Goal: Task Accomplishment & Management: Manage account settings

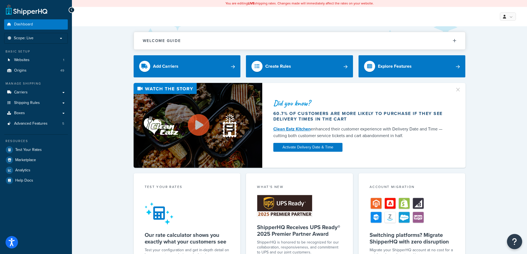
click at [513, 242] on icon "Open Resource Center" at bounding box center [514, 242] width 5 height 8
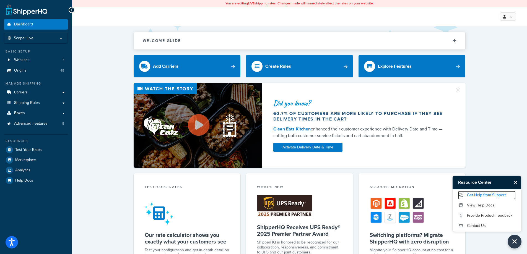
click at [479, 196] on link "Get Help from Support" at bounding box center [487, 195] width 58 height 9
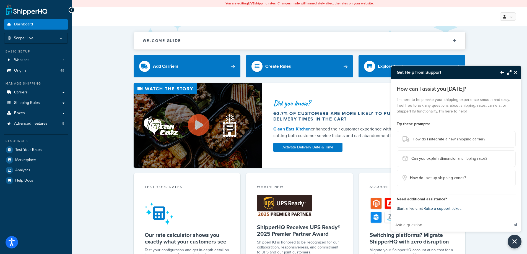
click at [415, 206] on button "Start a live chat" at bounding box center [410, 209] width 26 height 8
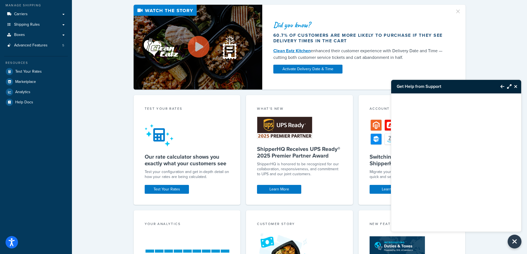
scroll to position [83, 0]
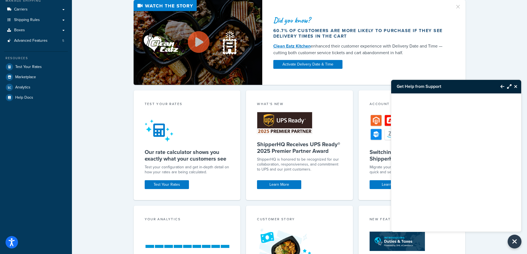
click at [516, 87] on icon "Close Resource Center" at bounding box center [515, 86] width 3 height 4
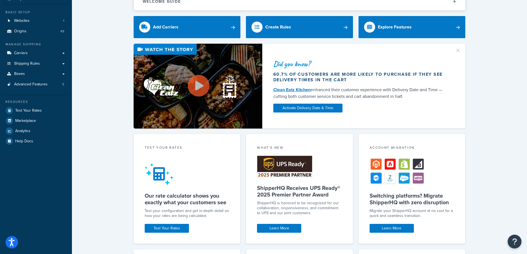
scroll to position [0, 0]
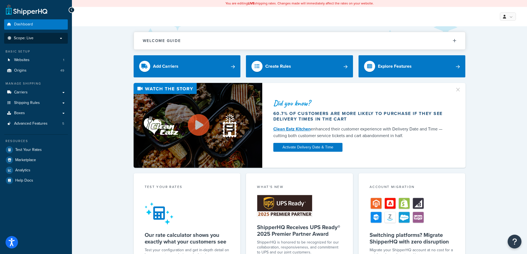
click at [60, 37] on p "Scope: Live" at bounding box center [36, 38] width 59 height 5
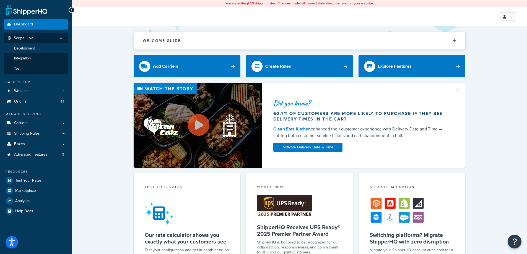
click at [48, 49] on li "Development" at bounding box center [36, 48] width 64 height 10
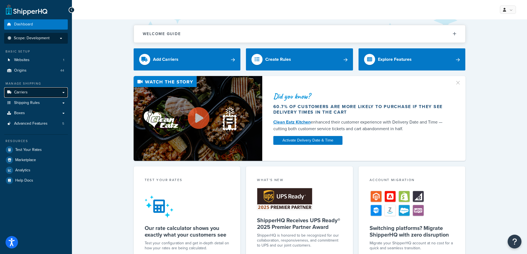
click at [22, 94] on span "Carriers" at bounding box center [21, 92] width 14 height 5
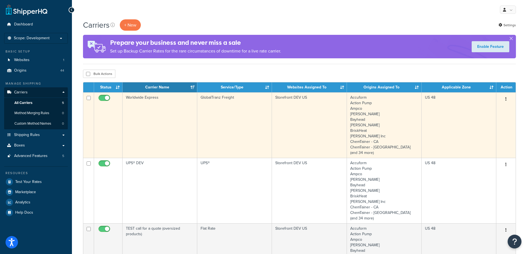
click at [131, 135] on td "Worldwide Express" at bounding box center [160, 125] width 75 height 66
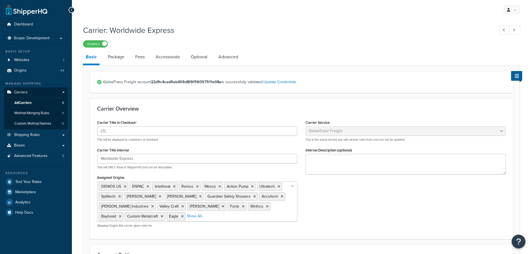
select select "globaltranzFreight"
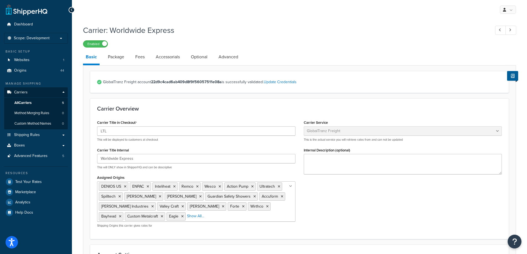
scroll to position [55, 0]
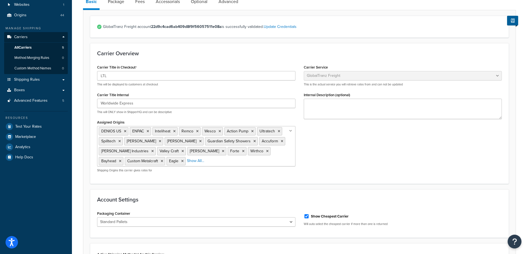
click at [193, 165] on ul "DENIOS US ENPAC Inteliheat Remco Wesco Action Pump Ultratech Spilltech Stewart …" at bounding box center [196, 146] width 198 height 40
click at [367, 192] on form "GlobalTranz Freight account 22d9c4cad6ab409d8f9f56057511e08a is successfully va…" at bounding box center [299, 254] width 433 height 477
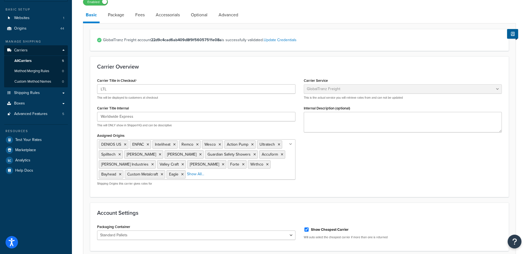
scroll to position [0, 0]
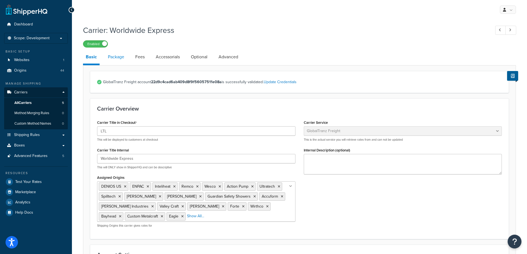
click at [113, 63] on link "Package" at bounding box center [116, 56] width 22 height 13
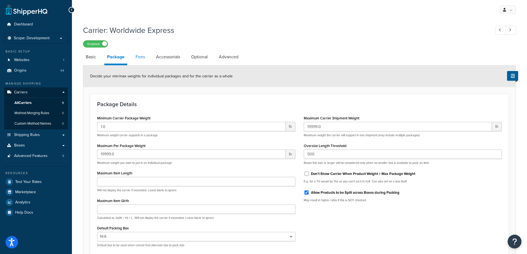
click at [139, 59] on link "Fees" at bounding box center [140, 56] width 15 height 13
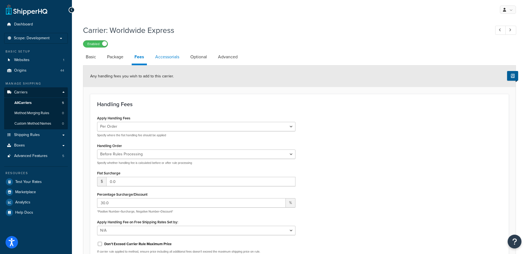
click at [165, 57] on link "Accessorials" at bounding box center [167, 56] width 30 height 13
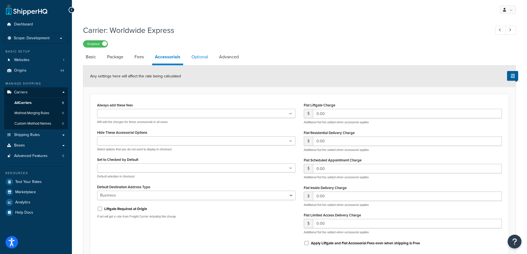
click at [198, 57] on link "Optional" at bounding box center [200, 56] width 22 height 13
select select "55"
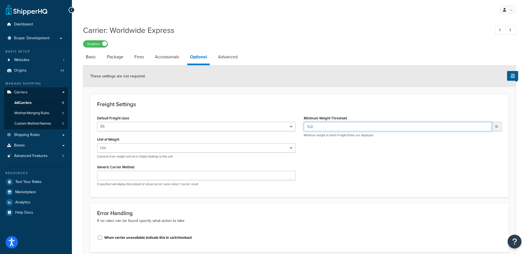
drag, startPoint x: 320, startPoint y: 128, endPoint x: 299, endPoint y: 127, distance: 21.0
click at [299, 127] on div "Default Freight class 50 55 60 65 70 77.5 85 92.5 100 110 125 150 175 200 250 3…" at bounding box center [299, 152] width 413 height 76
click at [302, 164] on div "Default Freight class 50 55 60 65 70 77.5 85 92.5 100 110 125 150 175 200 250 3…" at bounding box center [299, 152] width 413 height 76
click at [221, 57] on link "Advanced" at bounding box center [227, 56] width 25 height 13
select select "false"
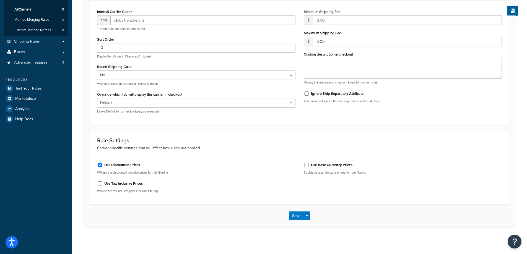
scroll to position [95, 0]
click at [291, 214] on button "Save" at bounding box center [296, 215] width 15 height 9
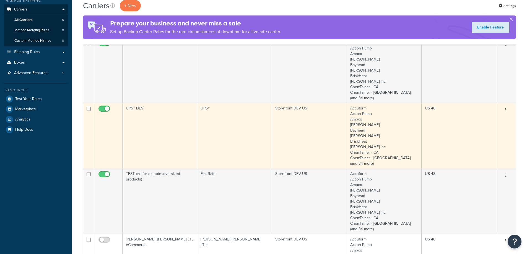
click at [164, 130] on td "UPS® DEV" at bounding box center [160, 136] width 75 height 66
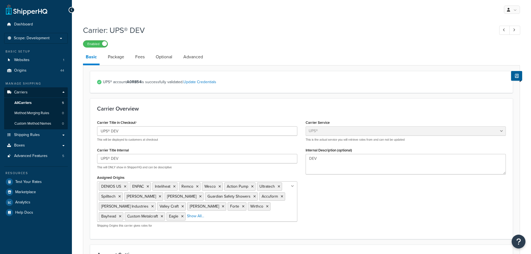
select select "ups"
select select "us"
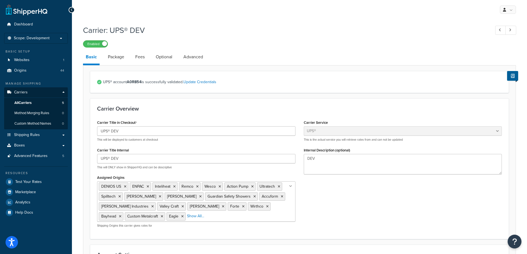
click at [254, 39] on div "Carrier: UPS® DEV Enabled" at bounding box center [299, 34] width 433 height 25
click at [26, 102] on span "All Carriers" at bounding box center [22, 103] width 17 height 5
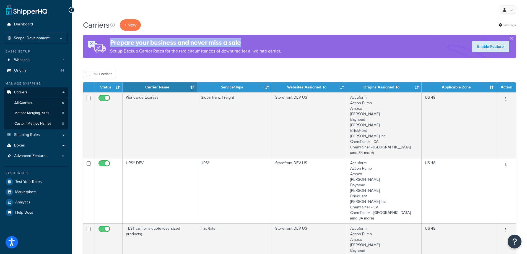
drag, startPoint x: 245, startPoint y: 41, endPoint x: 224, endPoint y: 22, distance: 27.4
click at [128, 39] on h4 "Prepare your business and never miss a sale" at bounding box center [195, 42] width 171 height 9
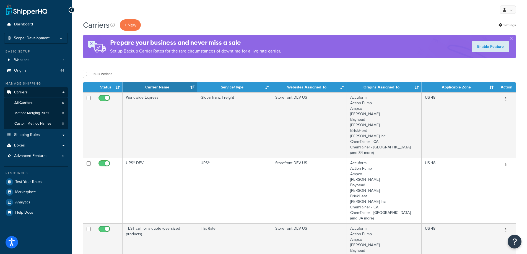
click at [237, 17] on div "My Profile Billing Global Settings Contact Us Logout" at bounding box center [299, 9] width 455 height 19
click at [239, 16] on div "My Profile Billing Global Settings Contact Us Logout" at bounding box center [299, 9] width 455 height 19
click at [240, 15] on div "My Profile Billing Global Settings Contact Us Logout" at bounding box center [299, 9] width 455 height 19
click at [364, 75] on div "Bulk Actions Duplicate Delete" at bounding box center [299, 74] width 433 height 8
click at [499, 25] on icon at bounding box center [501, 25] width 4 height 4
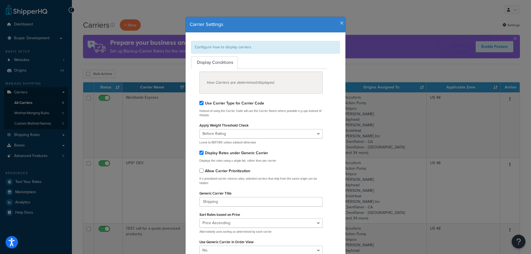
click at [340, 24] on icon "button" at bounding box center [342, 23] width 4 height 5
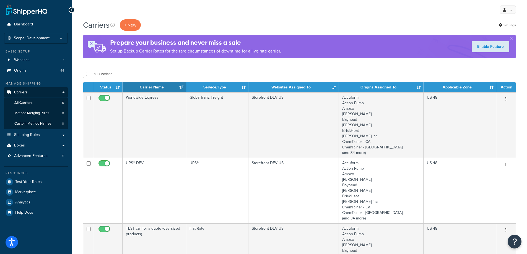
click at [228, 18] on div "My Profile Billing Global Settings Contact Us Logout" at bounding box center [299, 9] width 455 height 19
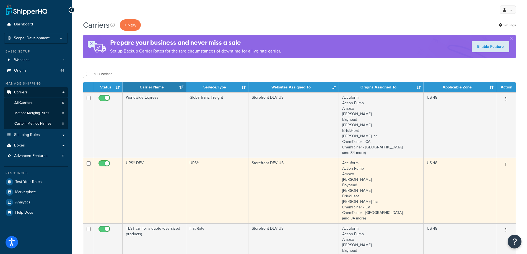
drag, startPoint x: 128, startPoint y: 178, endPoint x: 127, endPoint y: 175, distance: 3.2
click at [128, 178] on td "UPS® DEV" at bounding box center [155, 191] width 64 height 66
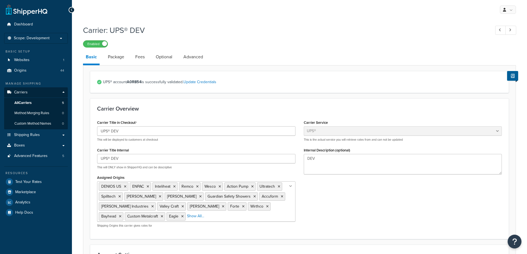
select select "ups"
select select "us"
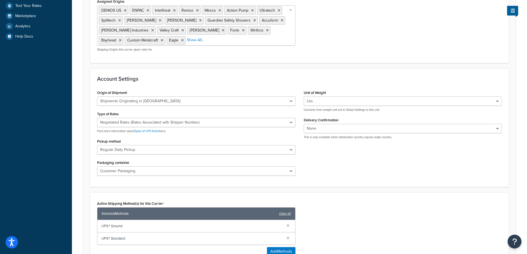
scroll to position [249, 0]
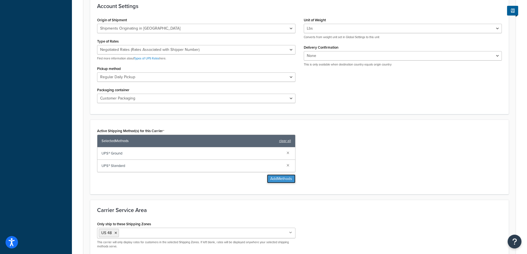
click at [278, 176] on button "Add Methods" at bounding box center [281, 179] width 29 height 9
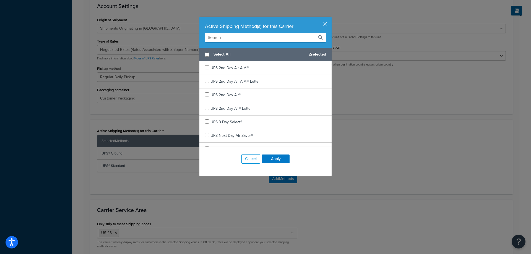
click at [246, 37] on input "text" at bounding box center [265, 37] width 121 height 9
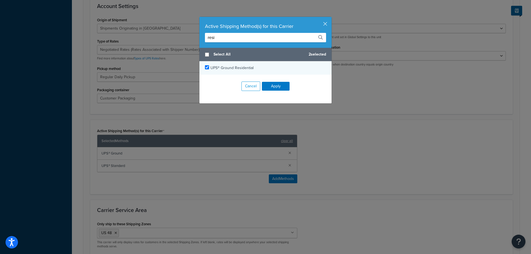
type input "resi"
checkbox input "true"
click at [247, 64] on div "UPS® Ground Residential" at bounding box center [266, 67] width 132 height 13
drag, startPoint x: 272, startPoint y: 86, endPoint x: 277, endPoint y: 82, distance: 6.1
click at [273, 86] on button "Apply" at bounding box center [276, 86] width 28 height 9
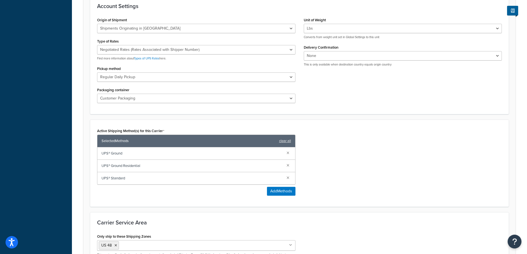
click at [361, 161] on div "Active Shipping Method(s) for this Carrier Selected Methods clear all UPS® Grou…" at bounding box center [299, 163] width 413 height 73
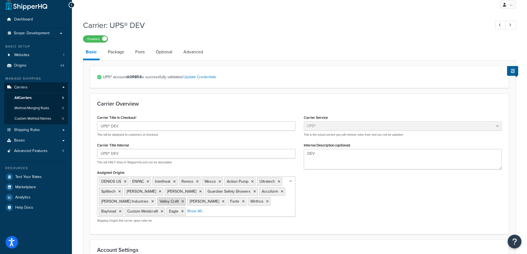
scroll to position [0, 0]
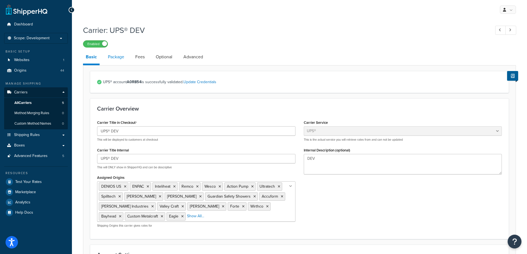
click at [117, 53] on link "Package" at bounding box center [116, 56] width 22 height 13
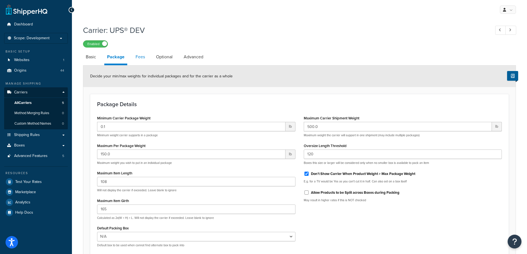
click at [138, 58] on link "Fees" at bounding box center [140, 56] width 15 height 13
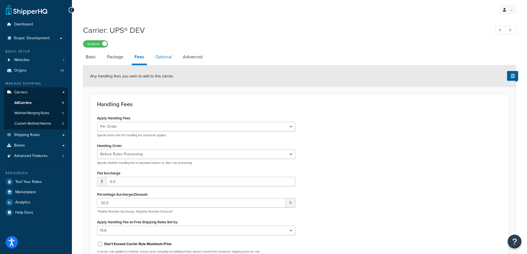
click at [164, 55] on link "Optional" at bounding box center [163, 56] width 22 height 13
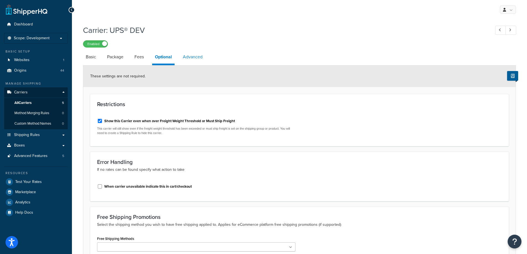
click at [191, 58] on link "Advanced" at bounding box center [192, 56] width 25 height 13
select select "false"
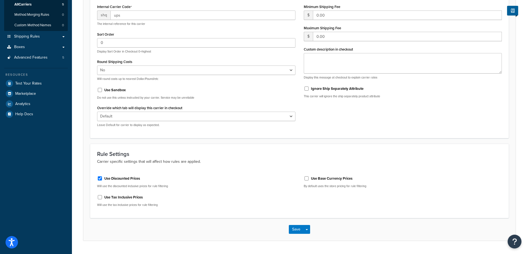
scroll to position [114, 0]
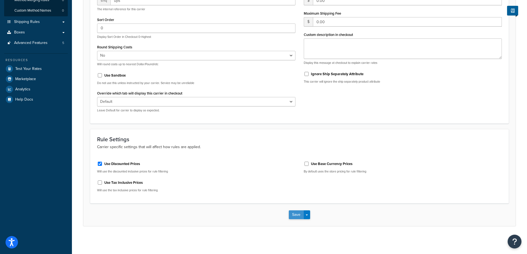
click at [293, 216] on button "Save" at bounding box center [296, 215] width 15 height 9
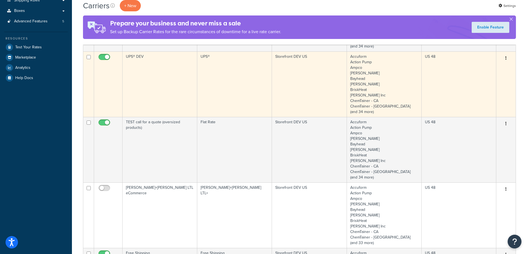
scroll to position [166, 0]
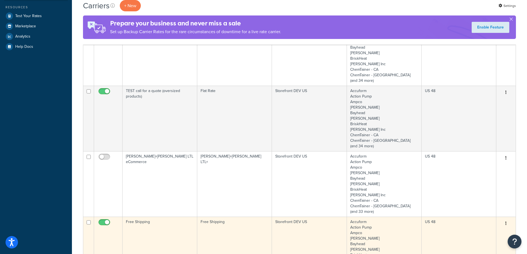
click at [155, 233] on td "Free Shipping" at bounding box center [160, 250] width 75 height 66
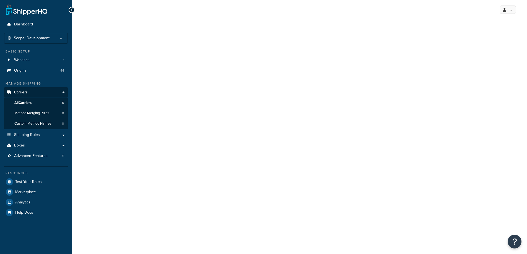
select select "free"
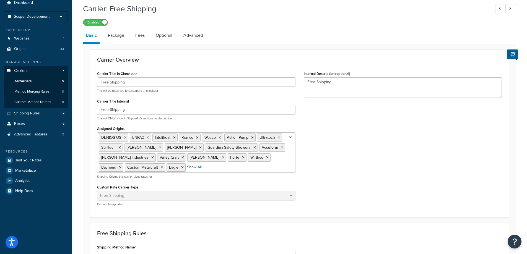
scroll to position [55, 0]
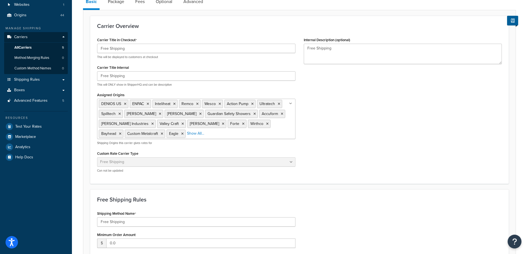
click at [221, 136] on ul "DENIOS US ENPAC Inteliheat Remco Wesco Action Pump Ultratech Spilltech [PERSON_…" at bounding box center [196, 119] width 198 height 40
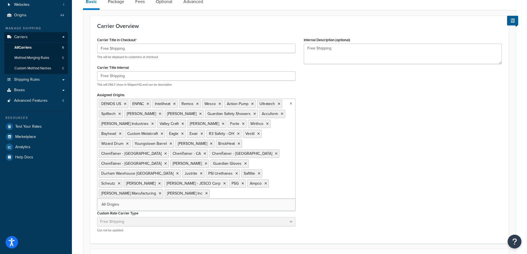
click at [357, 137] on div "Carrier Title in Checkout Free Shipping This will be displayed to customers at …" at bounding box center [299, 136] width 413 height 201
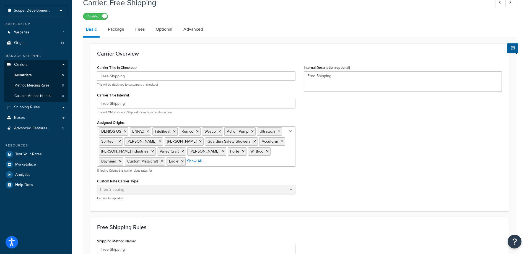
scroll to position [0, 0]
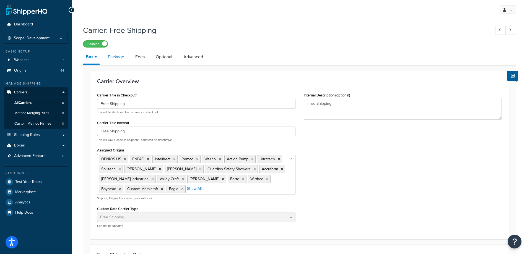
click at [125, 61] on link "Package" at bounding box center [116, 56] width 22 height 13
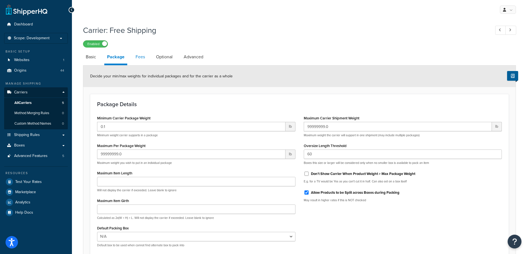
click at [142, 59] on link "Fees" at bounding box center [140, 56] width 15 height 13
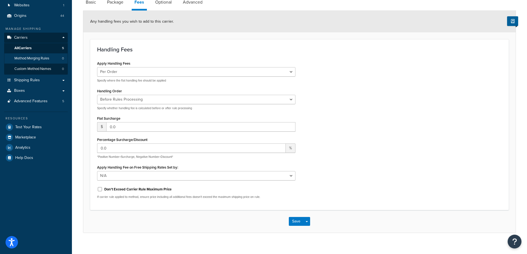
scroll to position [55, 0]
